Goal: Task Accomplishment & Management: Manage account settings

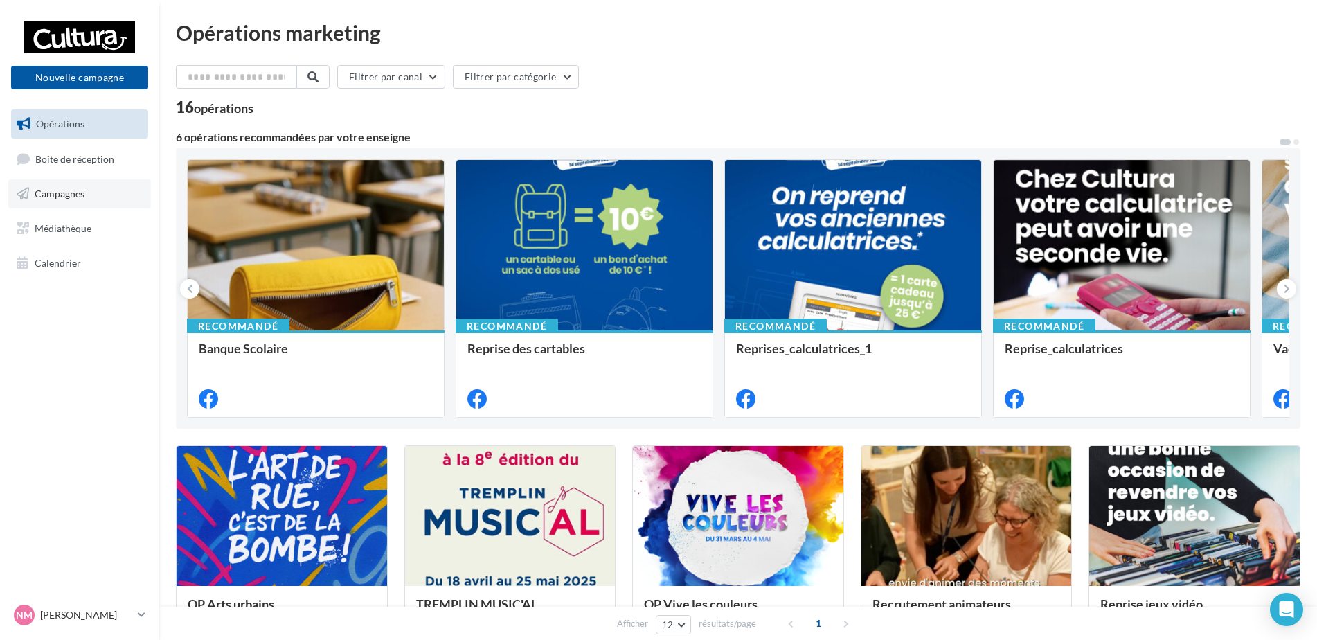
click at [113, 199] on link "Campagnes" at bounding box center [79, 193] width 143 height 29
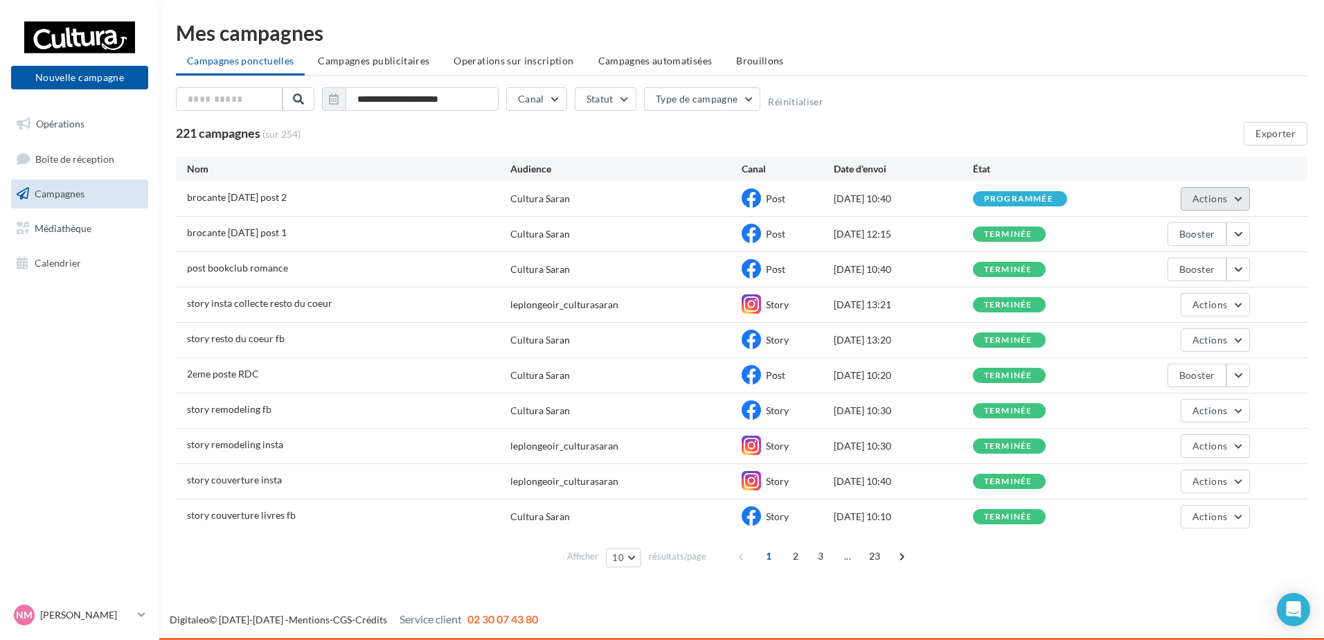
click at [1236, 197] on button "Actions" at bounding box center [1215, 199] width 69 height 24
click at [92, 620] on p "[PERSON_NAME]" at bounding box center [86, 615] width 92 height 14
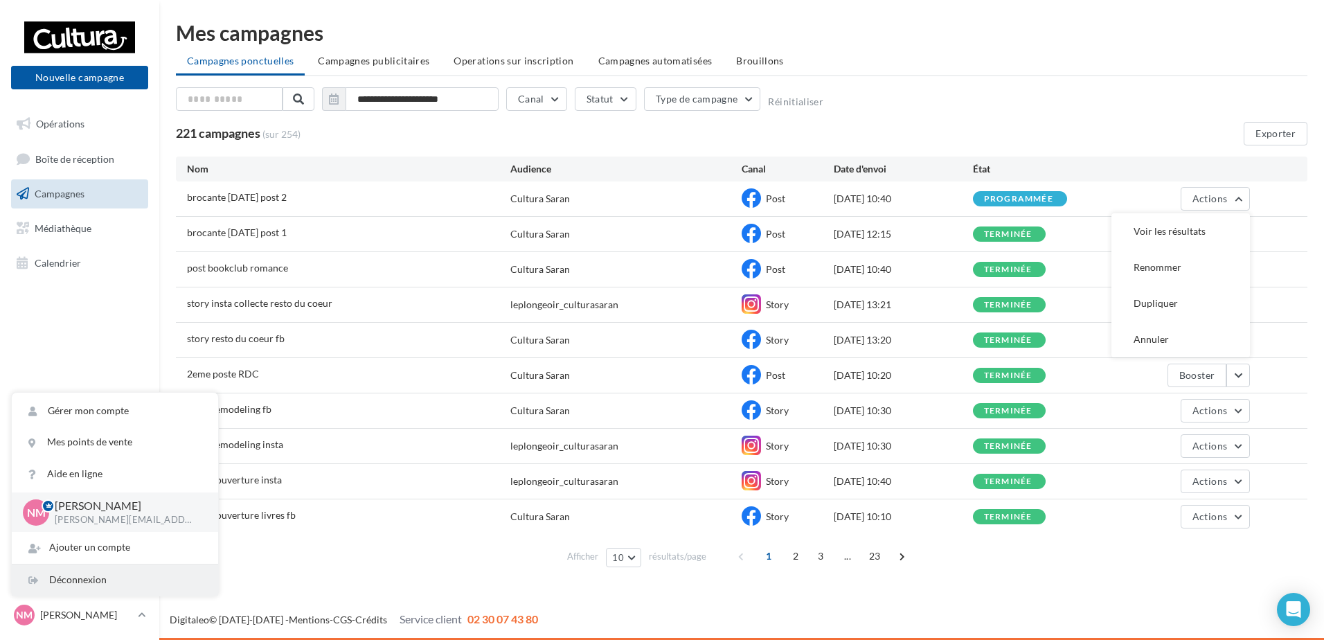
click at [125, 580] on div "Déconnexion" at bounding box center [115, 579] width 206 height 31
